Goal: Find specific page/section: Find specific page/section

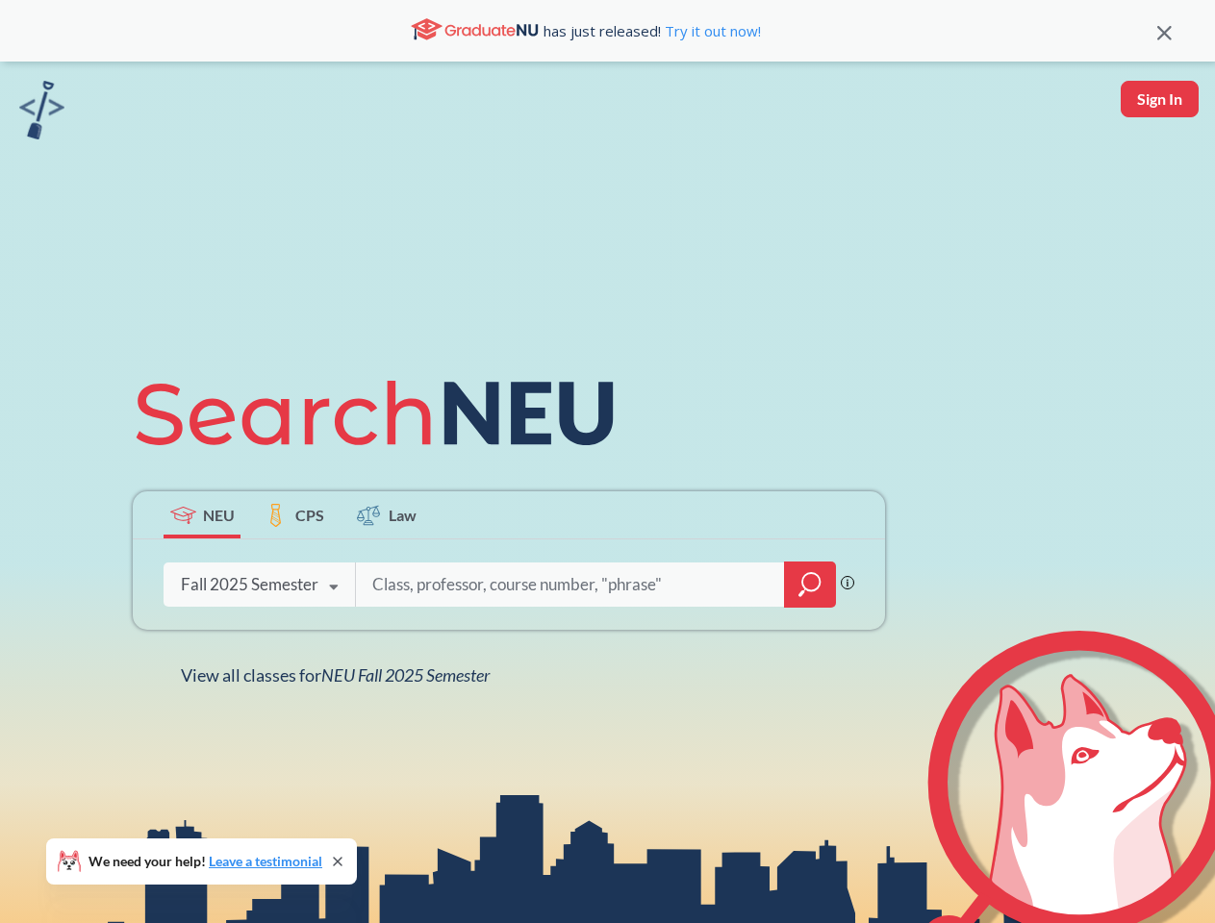
click at [607, 462] on icon at bounding box center [383, 414] width 501 height 108
click at [1164, 31] on icon at bounding box center [1164, 33] width 14 height 14
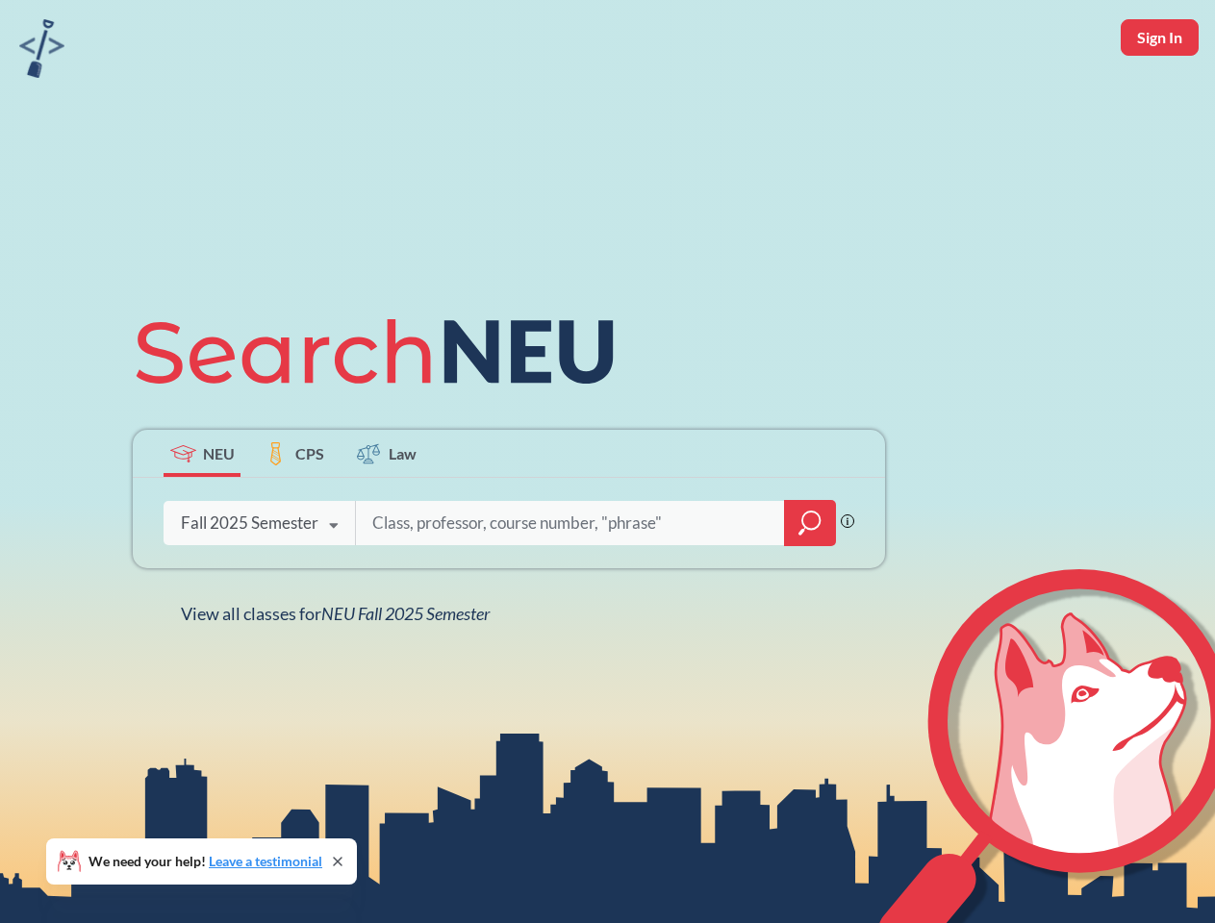
click at [1159, 99] on div "NEU CPS Law Phrase search guarantees the exact search appears in the results. E…" at bounding box center [607, 461] width 1215 height 923
click at [202, 515] on div "Fall 2025 Semester" at bounding box center [250, 523] width 138 height 21
click at [294, 515] on div "Fall 2025 Semester" at bounding box center [250, 523] width 138 height 21
click at [387, 515] on input "search" at bounding box center [570, 523] width 400 height 40
click at [810, 585] on div "NEU CPS Law Phrase search guarantees the exact search appears in the results. E…" at bounding box center [508, 461] width 775 height 327
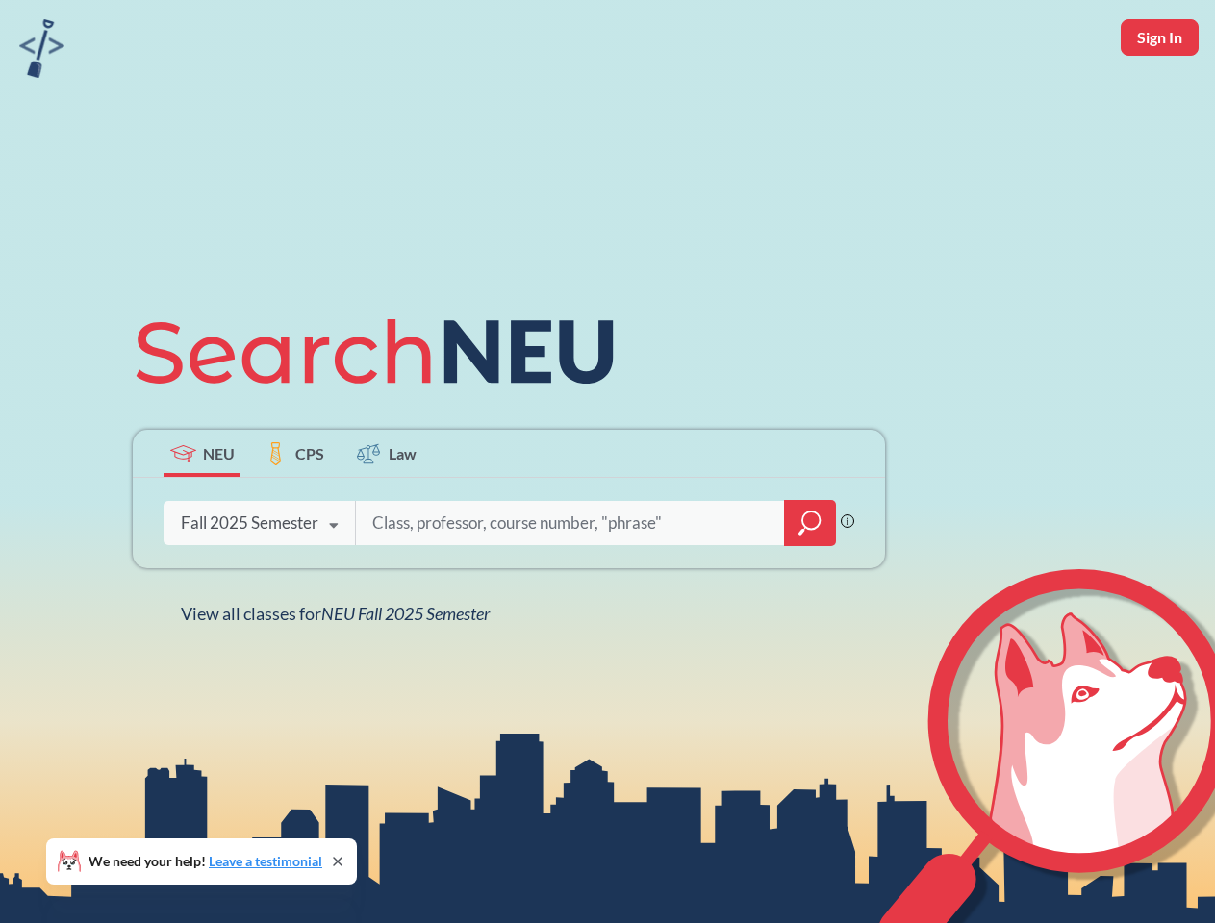
click at [259, 585] on div "NEU CPS Law Phrase search guarantees the exact search appears in the results. E…" at bounding box center [508, 461] width 775 height 327
click at [334, 588] on div "NEU CPS Law Phrase search guarantees the exact search appears in the results. E…" at bounding box center [508, 461] width 775 height 327
click at [340, 675] on div "NEU CPS Law Phrase search guarantees the exact search appears in the results. E…" at bounding box center [607, 461] width 1215 height 923
